Goal: Transaction & Acquisition: Purchase product/service

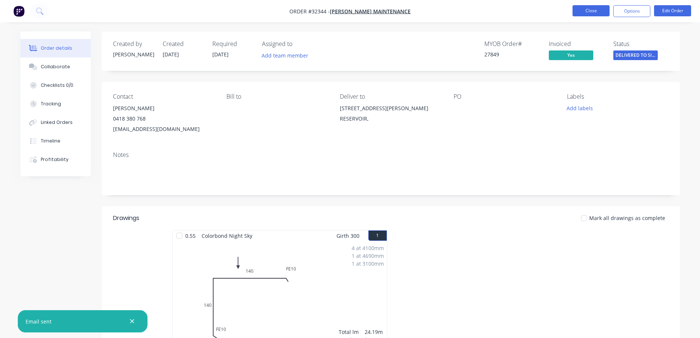
click at [595, 13] on button "Close" at bounding box center [591, 10] width 37 height 11
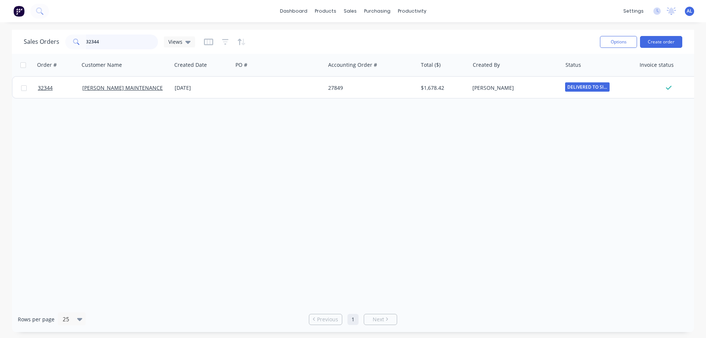
click at [125, 36] on input "32344" at bounding box center [122, 41] width 72 height 15
type input "3"
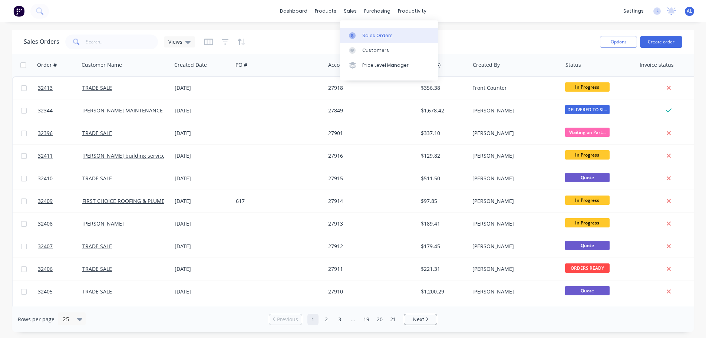
click at [380, 32] on div "Sales Orders" at bounding box center [377, 35] width 30 height 7
click at [669, 44] on button "Create order" at bounding box center [661, 42] width 42 height 12
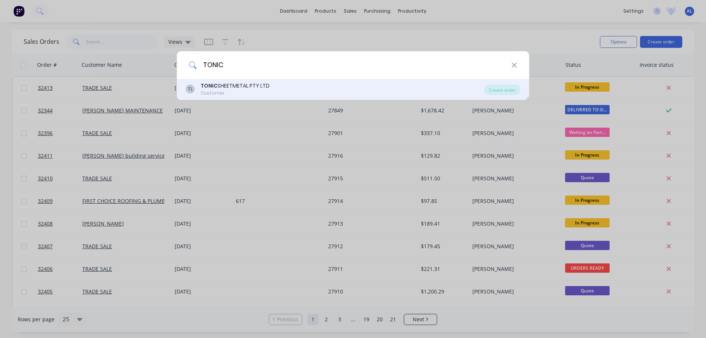
type input "TONIC"
click at [281, 89] on div "TL TONIC SHEETMETAL PTY LTD Customer" at bounding box center [335, 89] width 298 height 14
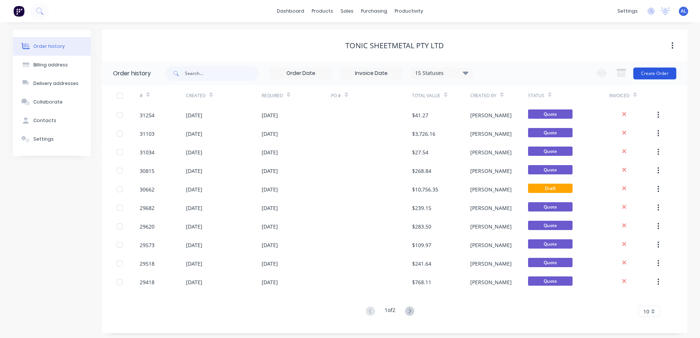
click at [646, 74] on button "Create Order" at bounding box center [655, 73] width 43 height 12
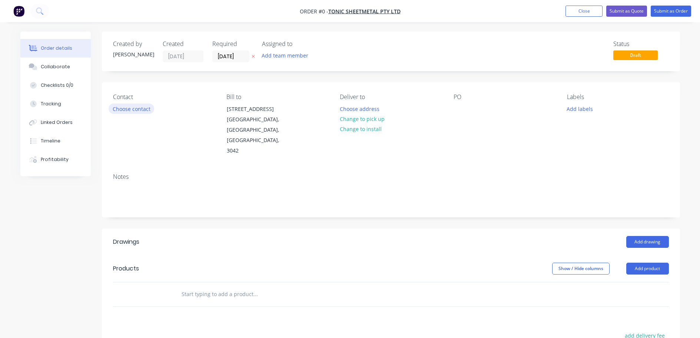
click at [135, 108] on button "Choose contact" at bounding box center [132, 108] width 46 height 10
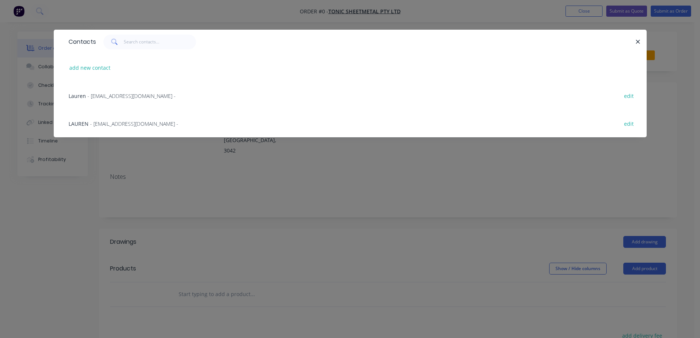
click at [123, 124] on span "- [EMAIL_ADDRESS][DOMAIN_NAME] -" at bounding box center [134, 123] width 88 height 7
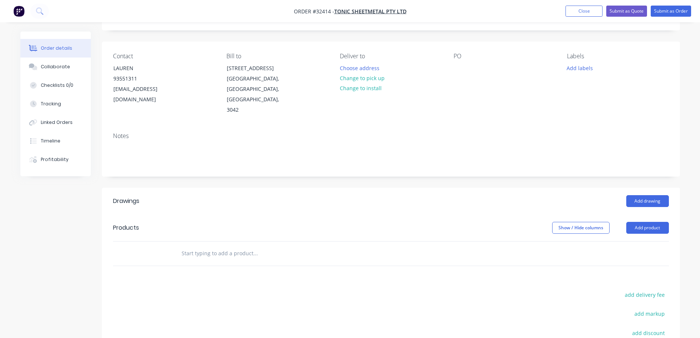
scroll to position [111, 0]
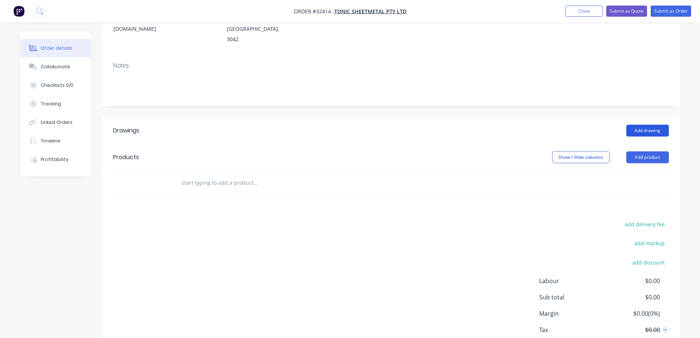
click at [640, 125] on button "Add drawing" at bounding box center [648, 131] width 43 height 12
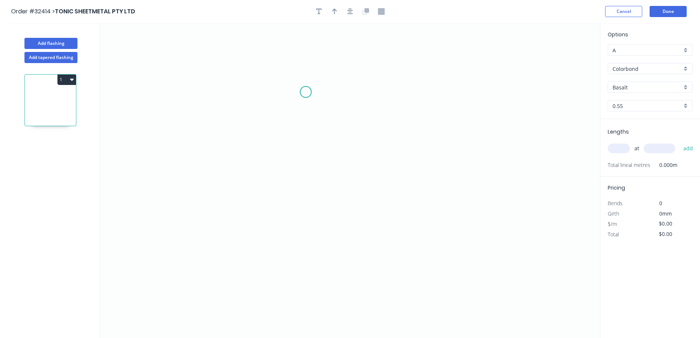
click at [306, 92] on icon "0" at bounding box center [350, 180] width 500 height 315
drag, startPoint x: 301, startPoint y: 200, endPoint x: 373, endPoint y: 201, distance: 71.9
click at [302, 200] on icon "0" at bounding box center [350, 180] width 500 height 315
click at [385, 195] on icon "0 ?" at bounding box center [350, 180] width 500 height 315
click at [300, 143] on rect at bounding box center [294, 143] width 15 height 10
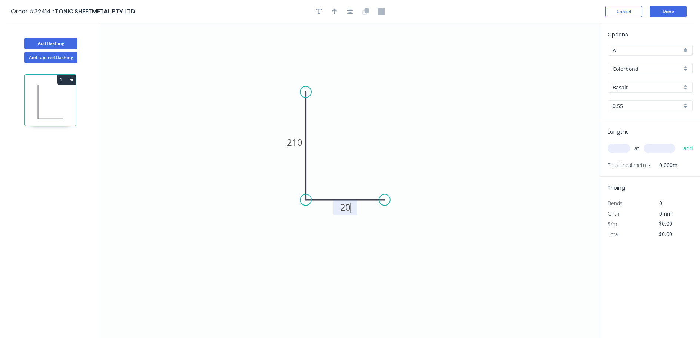
type input "$12.27"
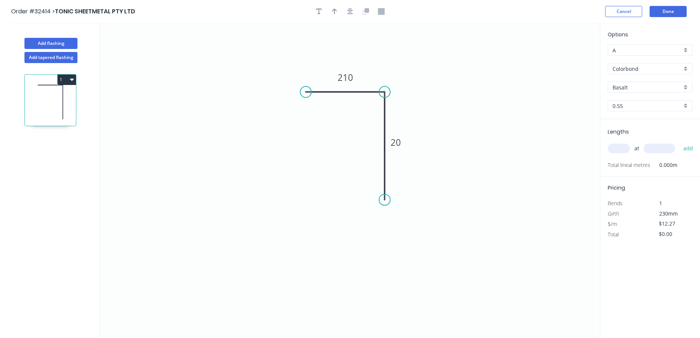
drag, startPoint x: 303, startPoint y: 204, endPoint x: 387, endPoint y: 92, distance: 139.8
click at [387, 92] on circle at bounding box center [384, 91] width 11 height 11
drag, startPoint x: 387, startPoint y: 201, endPoint x: 382, endPoint y: 133, distance: 68.1
click at [382, 133] on circle at bounding box center [384, 133] width 11 height 11
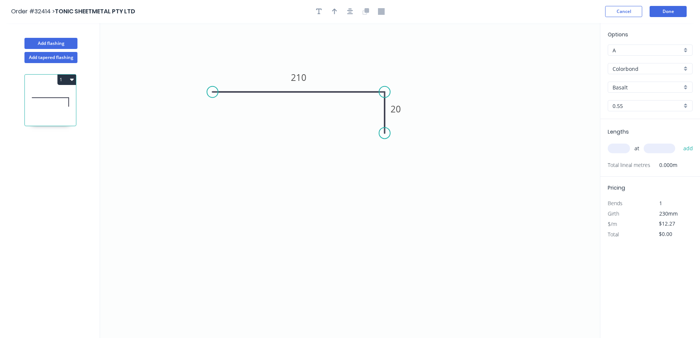
drag, startPoint x: 309, startPoint y: 92, endPoint x: 212, endPoint y: 97, distance: 96.5
click at [212, 97] on circle at bounding box center [212, 91] width 11 height 11
click at [351, 11] on icon "button" at bounding box center [350, 11] width 6 height 7
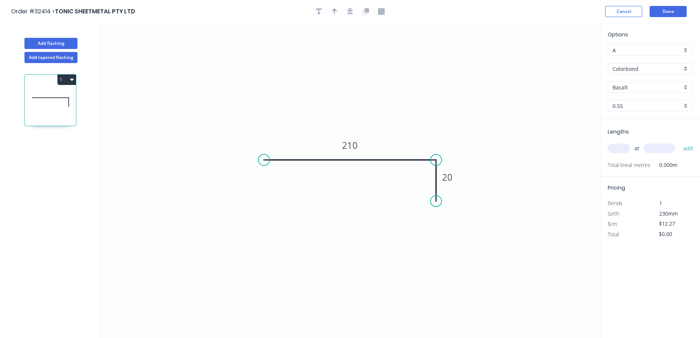
click at [338, 15] on div at bounding box center [350, 11] width 78 height 11
click at [334, 12] on icon "button" at bounding box center [334, 11] width 5 height 7
drag, startPoint x: 562, startPoint y: 58, endPoint x: 402, endPoint y: 141, distance: 180.1
click at [403, 139] on icon at bounding box center [406, 127] width 7 height 24
click at [686, 89] on div "Basalt" at bounding box center [650, 87] width 85 height 11
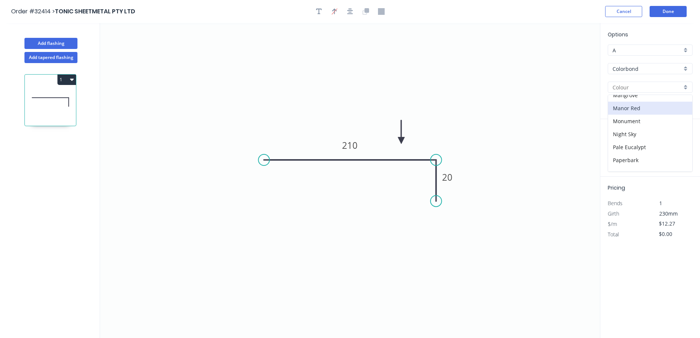
scroll to position [150, 0]
click at [639, 122] on div "Manor Red" at bounding box center [650, 120] width 84 height 13
type input "Manor Red"
click at [619, 149] on input "text" at bounding box center [619, 148] width 22 height 10
type input "5"
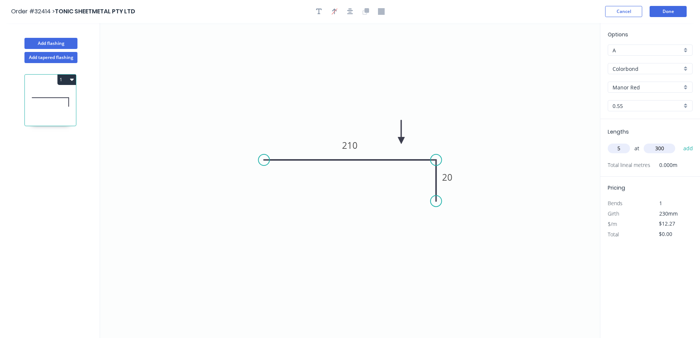
type input "300"
click at [680, 142] on button "add" at bounding box center [688, 148] width 17 height 13
type input "$61.35"
click at [667, 15] on button "Done" at bounding box center [668, 11] width 37 height 11
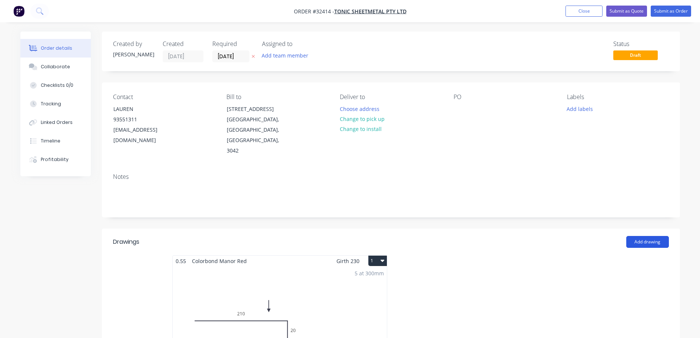
click at [645, 236] on button "Add drawing" at bounding box center [648, 242] width 43 height 12
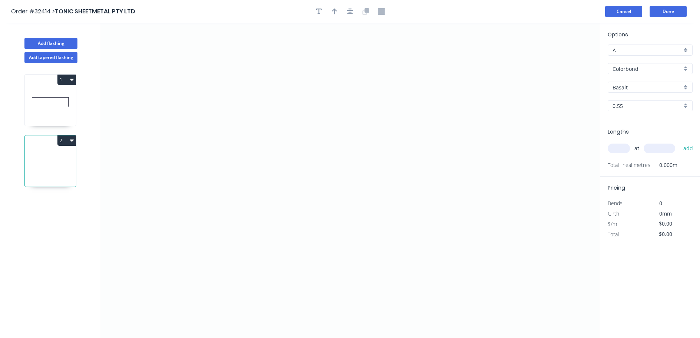
click at [627, 15] on button "Cancel" at bounding box center [623, 11] width 37 height 11
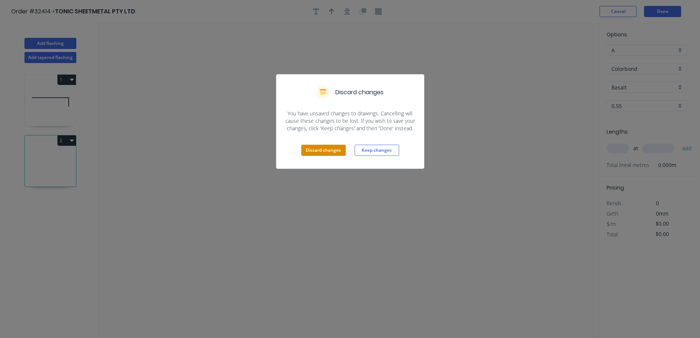
click at [326, 154] on button "Discard changes" at bounding box center [323, 150] width 44 height 11
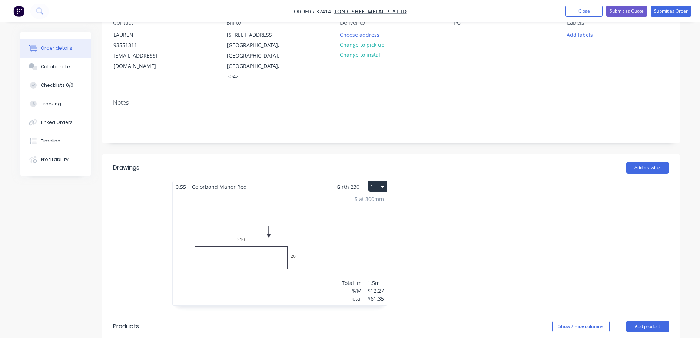
click at [354, 206] on div "5 at 300mm Total lm $/M Total 1.5m $12.27 $61.35" at bounding box center [280, 248] width 214 height 113
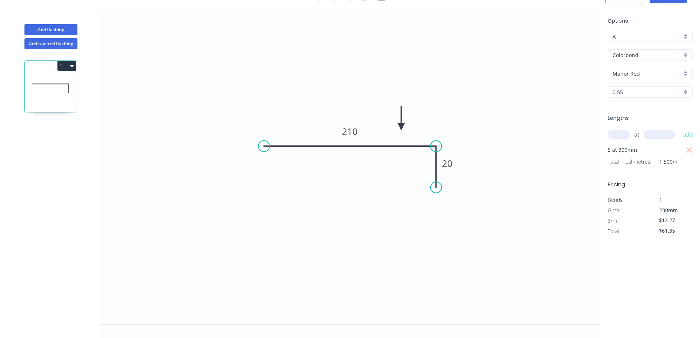
click at [624, 139] on div "at add" at bounding box center [651, 134] width 86 height 13
drag, startPoint x: 613, startPoint y: 135, endPoint x: 508, endPoint y: 185, distance: 115.8
click at [607, 136] on div "Lengths at add 5 at 300mm Total lineal metres 1.500m" at bounding box center [651, 139] width 100 height 68
type input "1"
type input "1000"
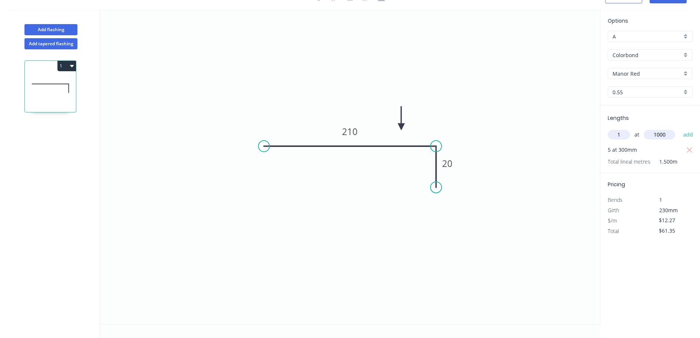
click at [680, 128] on button "add" at bounding box center [688, 134] width 17 height 13
type input "$73.62"
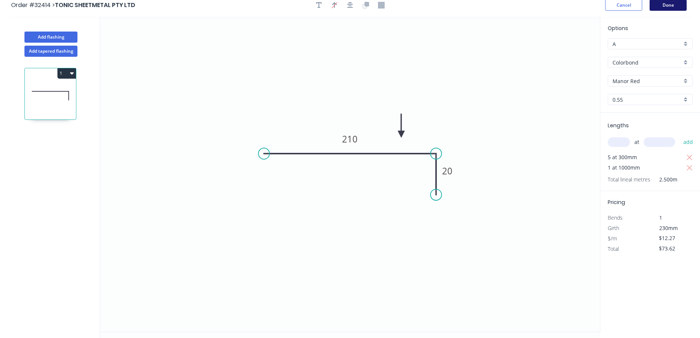
scroll to position [0, 0]
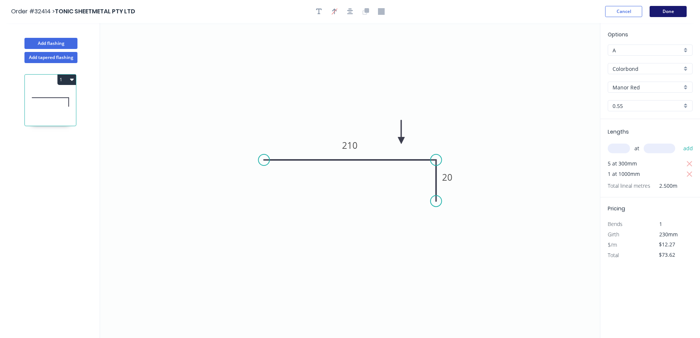
click at [661, 8] on button "Done" at bounding box center [668, 11] width 37 height 11
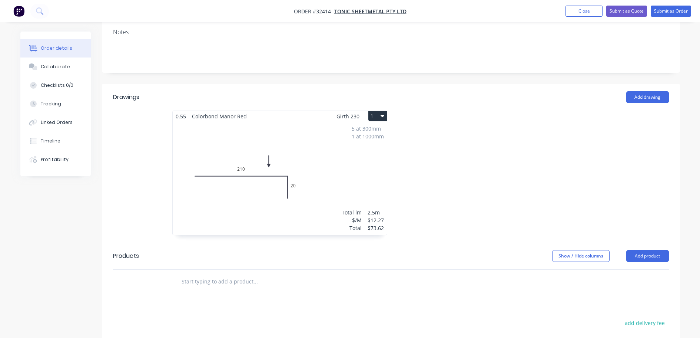
scroll to position [148, 0]
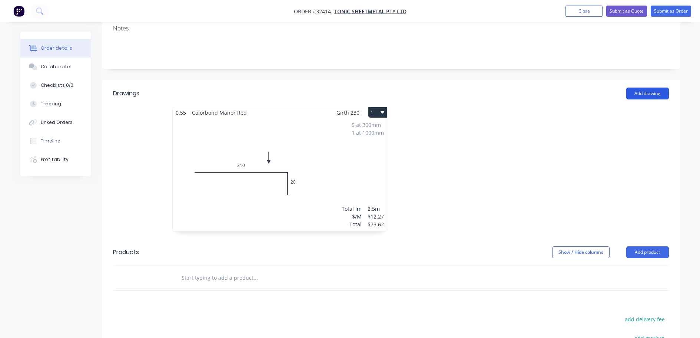
click at [645, 88] on button "Add drawing" at bounding box center [648, 94] width 43 height 12
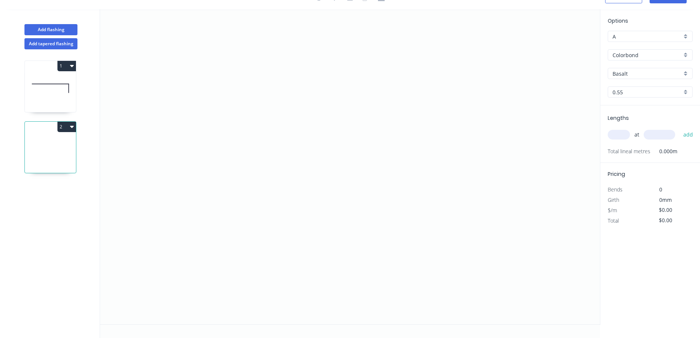
scroll to position [14, 0]
click at [304, 109] on icon "0" at bounding box center [350, 166] width 500 height 315
click at [398, 104] on icon "0" at bounding box center [350, 166] width 500 height 315
drag, startPoint x: 396, startPoint y: 189, endPoint x: 64, endPoint y: 280, distance: 343.9
click at [392, 189] on icon "0 ?" at bounding box center [350, 166] width 500 height 315
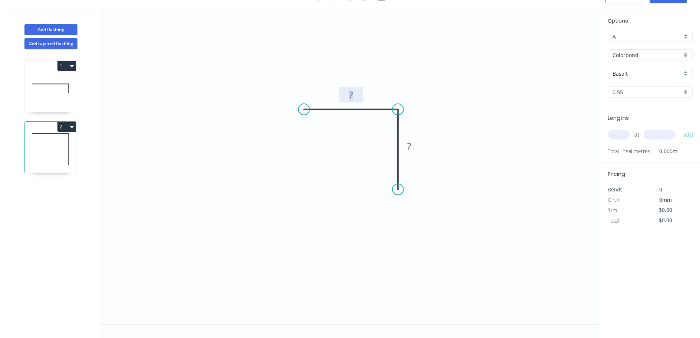
drag, startPoint x: 352, startPoint y: 95, endPoint x: 405, endPoint y: 79, distance: 55.4
click at [356, 92] on g "?" at bounding box center [351, 95] width 15 height 12
type input "$6.26"
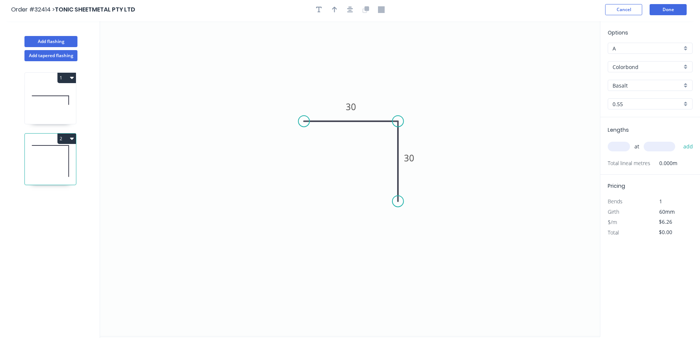
scroll to position [0, 0]
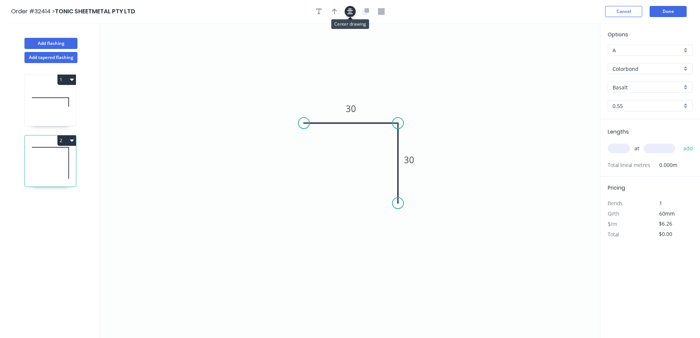
click at [348, 14] on icon "button" at bounding box center [350, 11] width 6 height 7
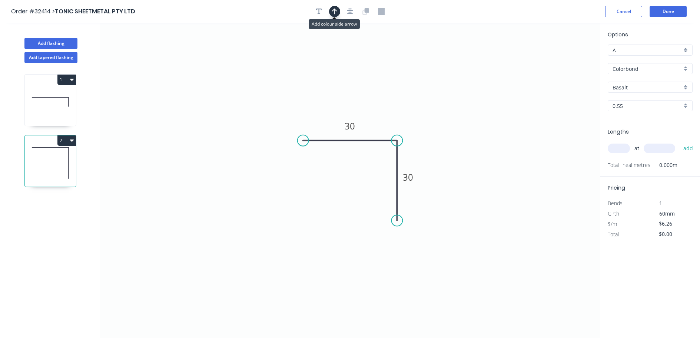
click at [336, 13] on icon "button" at bounding box center [334, 11] width 5 height 7
drag, startPoint x: 562, startPoint y: 60, endPoint x: 374, endPoint y: 113, distance: 195.2
click at [374, 113] on icon at bounding box center [374, 105] width 7 height 24
click at [689, 86] on div "Basalt" at bounding box center [650, 87] width 85 height 11
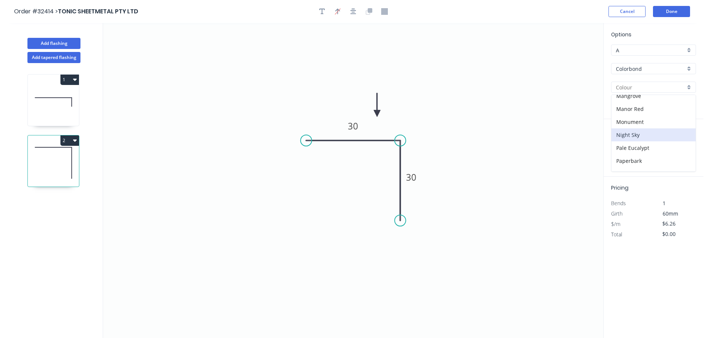
scroll to position [148, 0]
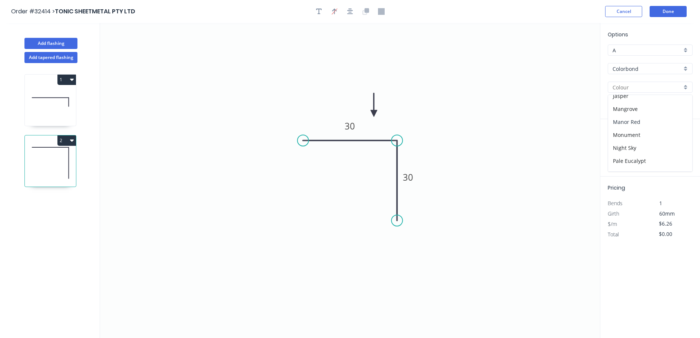
click at [651, 123] on div "Manor Red" at bounding box center [650, 121] width 84 height 13
type input "Manor Red"
click at [619, 152] on input "text" at bounding box center [619, 148] width 22 height 10
type input "1"
type input "220"
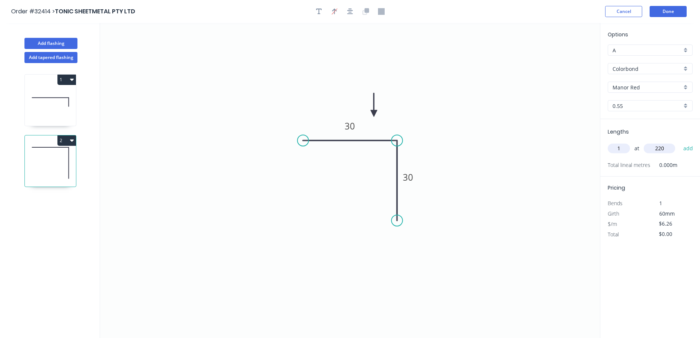
click at [680, 142] on button "add" at bounding box center [688, 148] width 17 height 13
type input "$6.26"
click at [680, 14] on button "Done" at bounding box center [668, 11] width 37 height 11
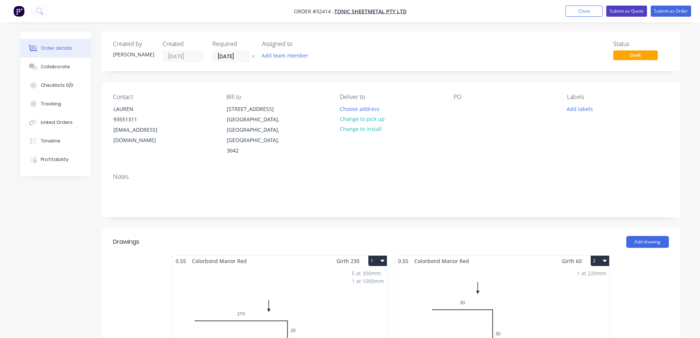
click at [641, 14] on button "Submit as Quote" at bounding box center [627, 11] width 41 height 11
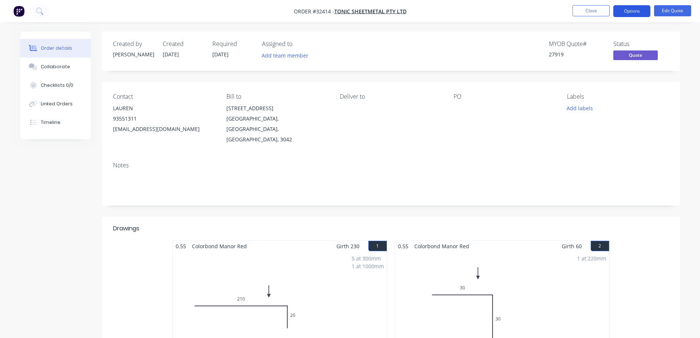
click at [633, 11] on button "Options" at bounding box center [632, 11] width 37 height 12
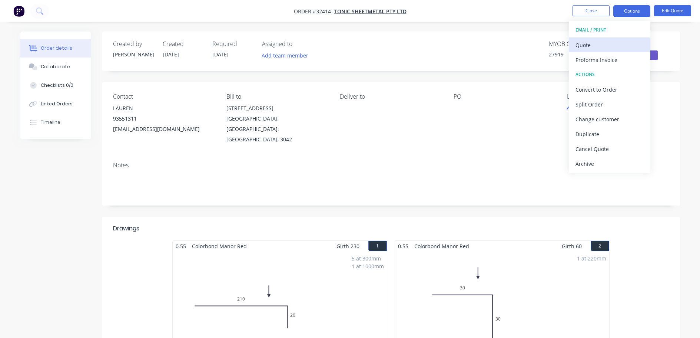
click at [604, 46] on div "Quote" at bounding box center [610, 45] width 68 height 11
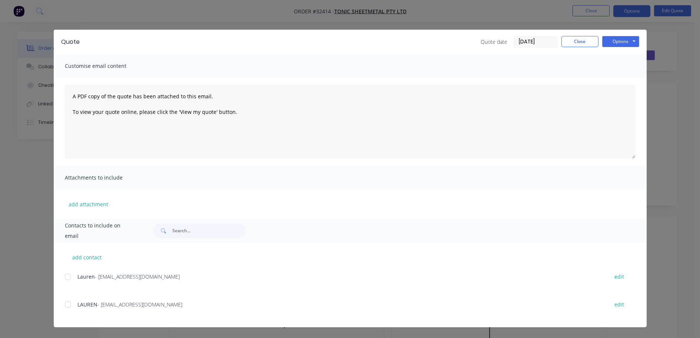
click at [67, 306] on div at bounding box center [67, 304] width 15 height 15
click at [633, 41] on button "Options" at bounding box center [621, 41] width 37 height 11
click at [628, 83] on button "Email" at bounding box center [626, 79] width 47 height 12
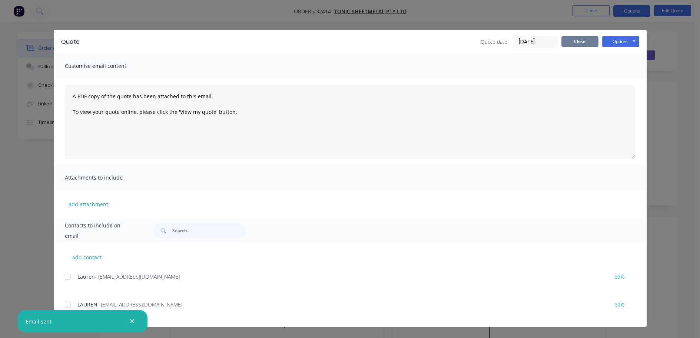
click at [577, 42] on button "Close" at bounding box center [580, 41] width 37 height 11
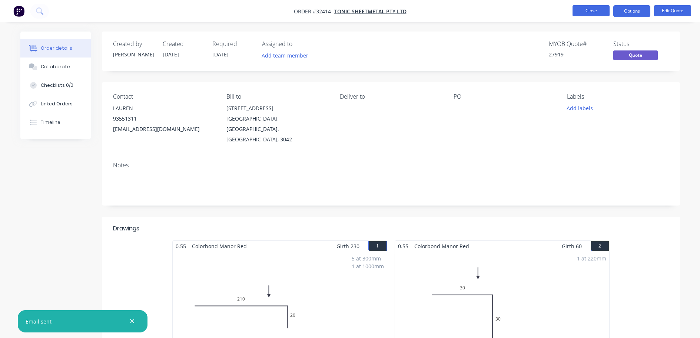
click at [598, 11] on button "Close" at bounding box center [591, 10] width 37 height 11
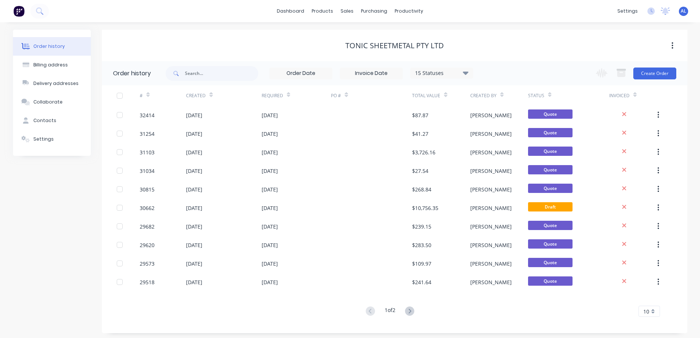
click at [18, 10] on img at bounding box center [18, 11] width 11 height 11
